Goal: Transaction & Acquisition: Purchase product/service

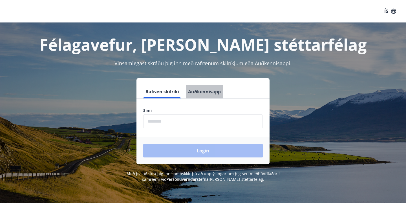
click at [210, 91] on button "Auðkennisapp" at bounding box center [204, 92] width 37 height 14
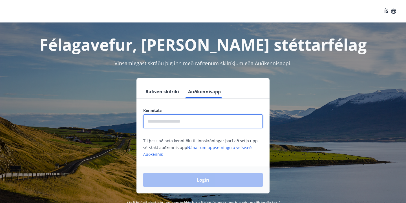
click at [171, 120] on input "text" at bounding box center [202, 122] width 119 height 14
type input "**********"
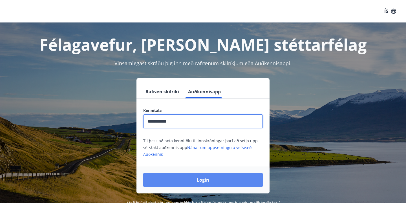
click at [176, 181] on button "Login" at bounding box center [202, 180] width 119 height 14
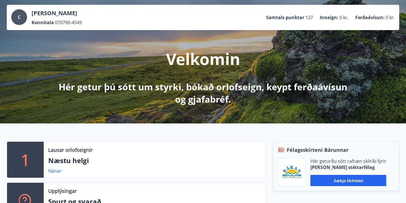
scroll to position [23, 0]
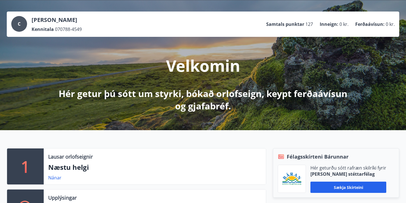
click at [214, 94] on p "Hér getur þú sótt um styrki, bókað orlofseign, keypt ferðaávísun og gjafabréf." at bounding box center [202, 100] width 297 height 25
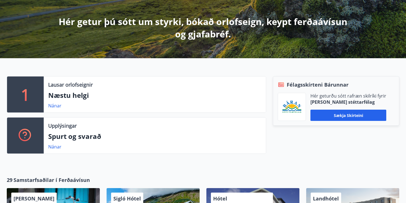
scroll to position [101, 0]
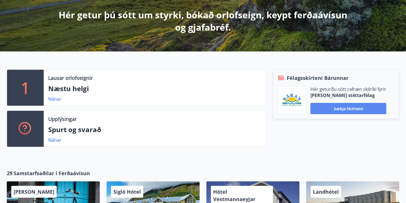
click at [318, 110] on button "Sækja skírteini" at bounding box center [348, 108] width 76 height 11
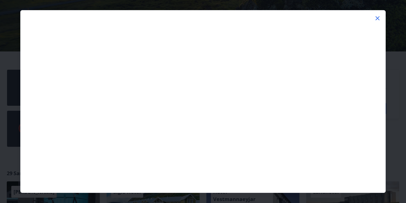
click at [377, 19] on icon at bounding box center [377, 18] width 4 height 4
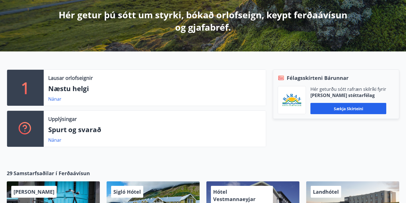
click at [335, 149] on div "Félagsskírteni Bárunnar Hér geturðu sótt rafræn skilríki fyrir Báran stéttarfél…" at bounding box center [332, 111] width 133 height 82
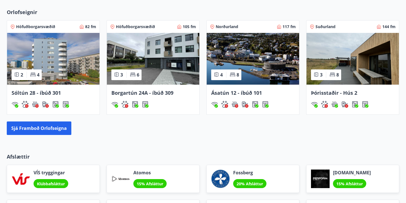
scroll to position [360, 0]
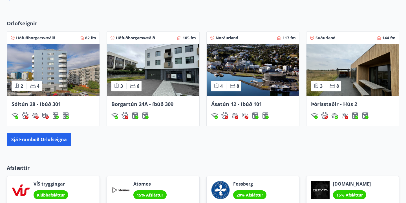
click at [135, 88] on icon at bounding box center [133, 86] width 6 height 6
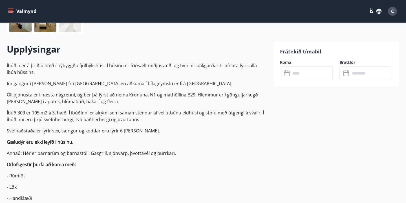
scroll to position [146, 0]
click at [318, 73] on input "text" at bounding box center [311, 73] width 42 height 14
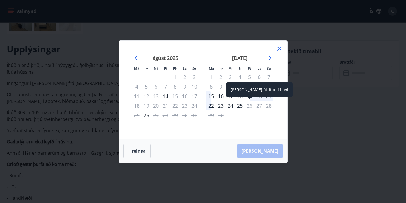
click at [250, 106] on div "26" at bounding box center [249, 106] width 10 height 10
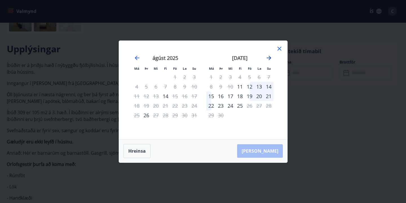
click at [270, 59] on icon "Move forward to switch to the next month." at bounding box center [268, 58] width 7 height 7
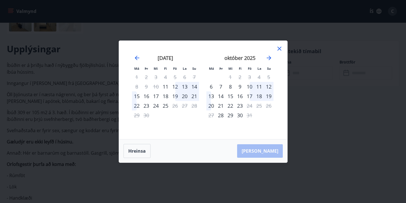
click at [278, 49] on icon at bounding box center [279, 49] width 4 height 4
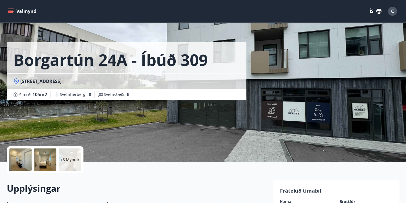
scroll to position [0, 0]
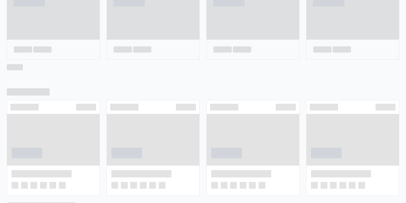
scroll to position [295, 0]
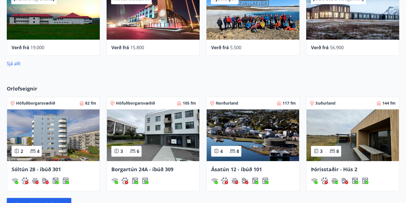
click at [49, 132] on img at bounding box center [53, 136] width 92 height 52
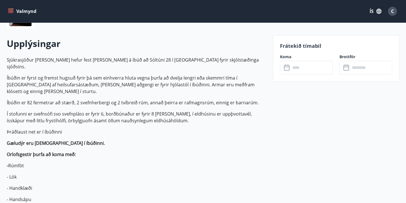
scroll to position [158, 0]
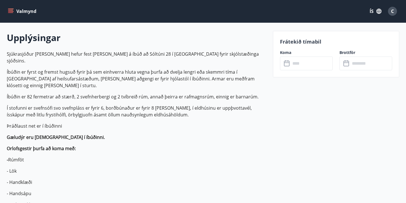
click at [296, 65] on input "text" at bounding box center [311, 64] width 42 height 14
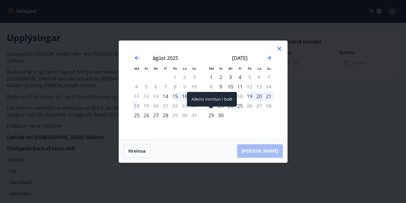
click at [210, 117] on div "29" at bounding box center [211, 116] width 10 height 10
click at [211, 117] on div "29" at bounding box center [211, 116] width 10 height 10
click at [213, 114] on div "29" at bounding box center [211, 116] width 10 height 10
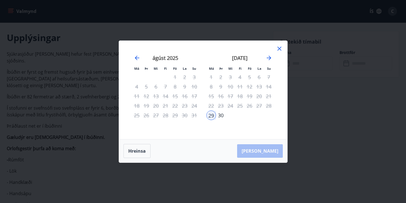
click at [222, 116] on div "30" at bounding box center [221, 116] width 10 height 10
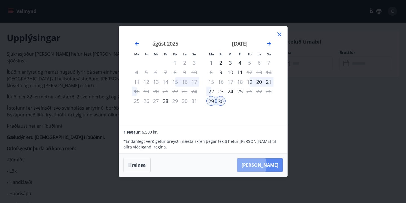
click at [266, 165] on button "Taka Frá" at bounding box center [260, 166] width 46 height 14
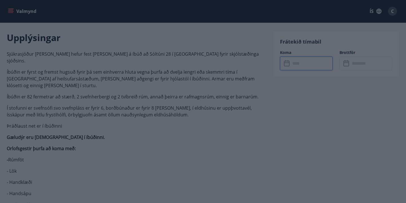
type input "******"
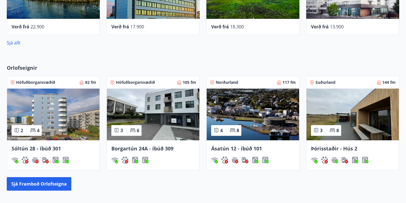
scroll to position [368, 0]
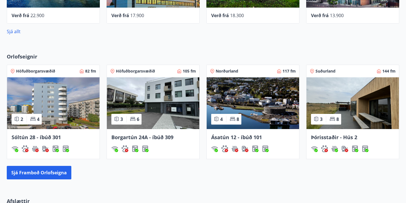
click at [335, 109] on img at bounding box center [352, 103] width 92 height 52
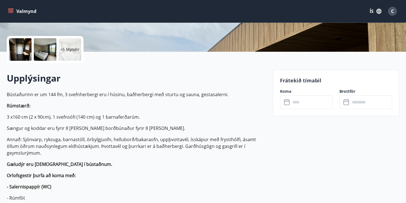
scroll to position [124, 0]
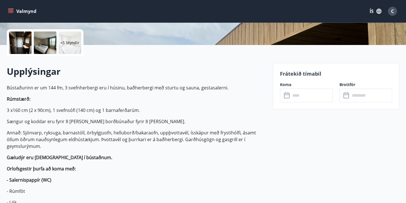
click at [310, 97] on input "text" at bounding box center [311, 96] width 42 height 14
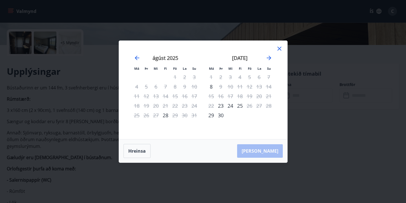
click at [279, 50] on icon at bounding box center [279, 48] width 7 height 7
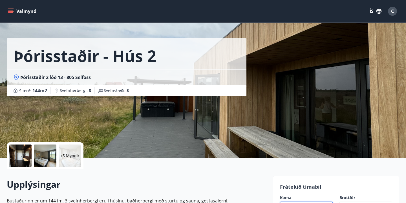
scroll to position [0, 0]
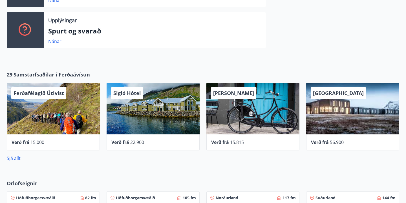
scroll to position [231, 0]
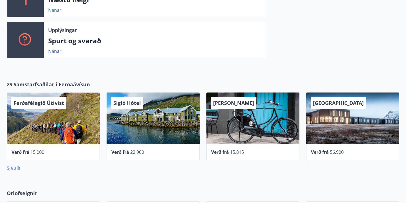
click at [14, 168] on link "Sjá allt" at bounding box center [14, 168] width 14 height 6
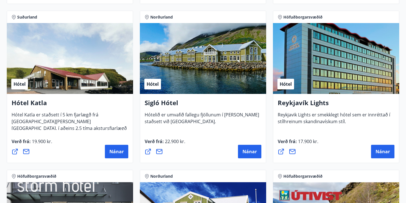
scroll to position [406, 0]
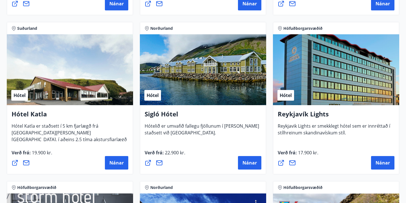
click at [299, 28] on span "Höfuðborgarsvæðið" at bounding box center [302, 29] width 39 height 6
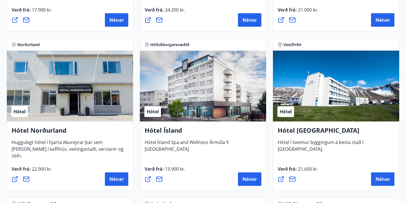
scroll to position [879, 0]
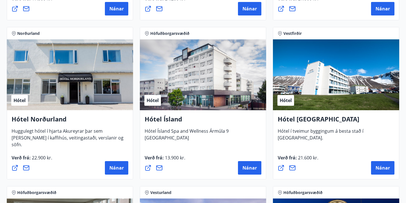
click at [179, 85] on div "Hótel" at bounding box center [203, 74] width 126 height 71
click at [196, 132] on span "Hótel Ísland Spa and Wellness Ármúla 9 Reykjavík" at bounding box center [186, 136] width 84 height 17
click at [247, 172] on button "Nánar" at bounding box center [249, 168] width 23 height 14
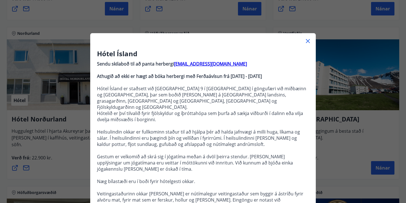
scroll to position [0, 0]
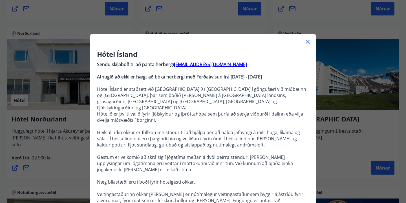
click at [308, 43] on icon at bounding box center [307, 41] width 7 height 7
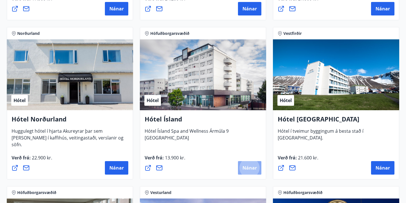
click at [245, 168] on span "Nánar" at bounding box center [249, 168] width 14 height 6
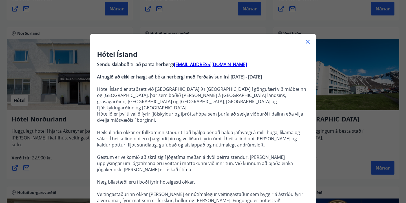
click at [304, 111] on p "Hótelið er því tilvalið fyrir fjölskyldur og íþróttahópa sem þurfa að sækja við…" at bounding box center [203, 117] width 212 height 12
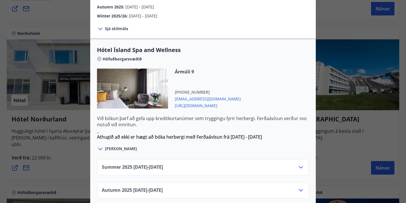
scroll to position [293, 0]
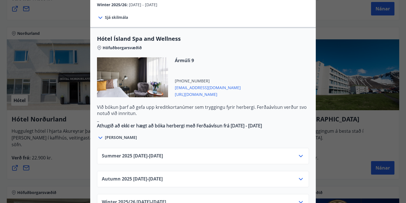
click at [139, 153] on span "Summer 2025 01.06.25 - 30.09.25" at bounding box center [132, 156] width 61 height 7
click at [301, 155] on icon at bounding box center [300, 156] width 4 height 2
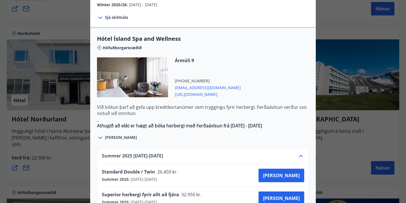
click at [238, 169] on div "Standard Double / Twin 26.450 kr. Summer 2025 : 01.06.2025 - 30.09.2025 Kaupa" at bounding box center [203, 176] width 202 height 14
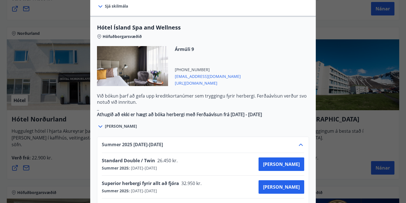
scroll to position [315, 0]
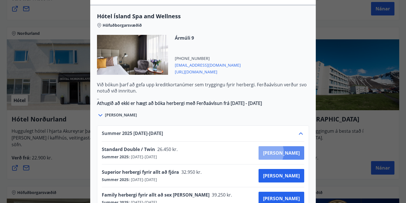
click at [287, 150] on span "Kaupa" at bounding box center [281, 153] width 37 height 6
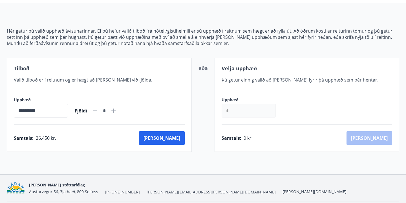
scroll to position [69, 0]
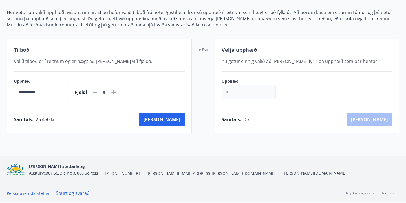
click at [244, 97] on input "*" at bounding box center [248, 92] width 54 height 14
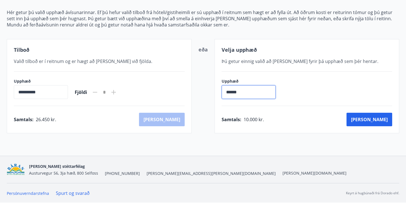
type input "******"
click at [274, 161] on div "Báran stéttarfélag Austurvegur 56, 3ja hæð, 800 Selfoss +354 480-5000 baran@bar…" at bounding box center [203, 169] width 392 height 27
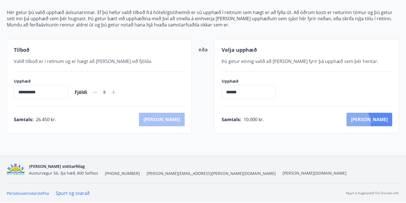
click at [378, 123] on button "Kaup" at bounding box center [369, 120] width 46 height 14
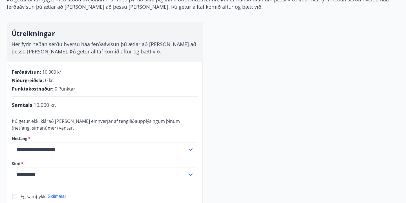
click at [304, 92] on div "**********" at bounding box center [203, 115] width 392 height 239
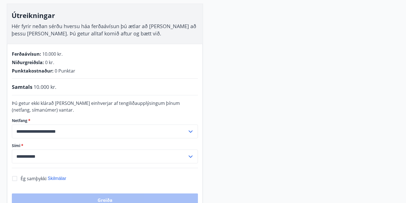
scroll to position [80, 0]
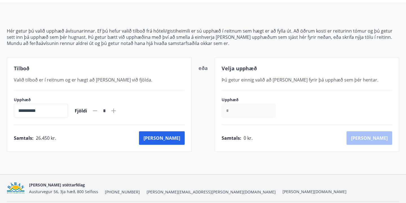
scroll to position [69, 0]
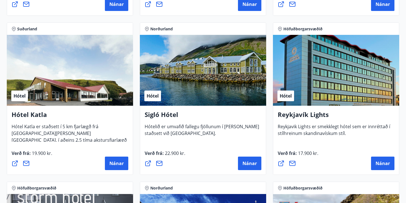
scroll to position [407, 0]
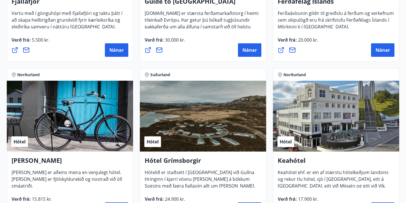
scroll to position [193, 0]
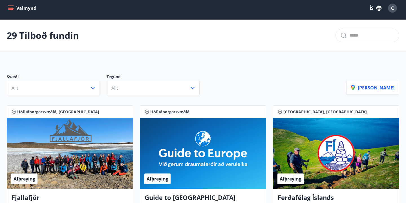
scroll to position [0, 0]
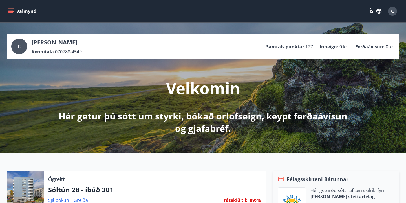
click at [208, 119] on p "Hér getur þú sótt um styrki, bókað orlofseign, keypt ferðaávísun og gjafabréf." at bounding box center [202, 122] width 297 height 25
click at [11, 12] on icon "menu" at bounding box center [11, 11] width 6 height 6
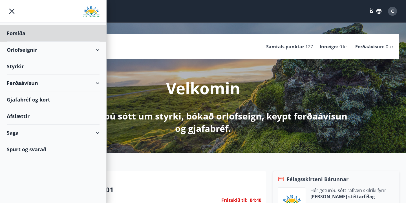
click at [22, 42] on div "Styrkir" at bounding box center [53, 33] width 93 height 17
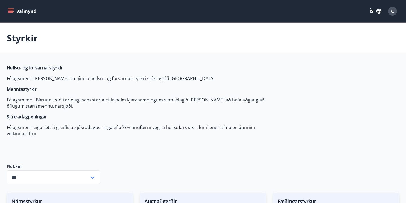
type input "***"
